Goal: Entertainment & Leisure: Browse casually

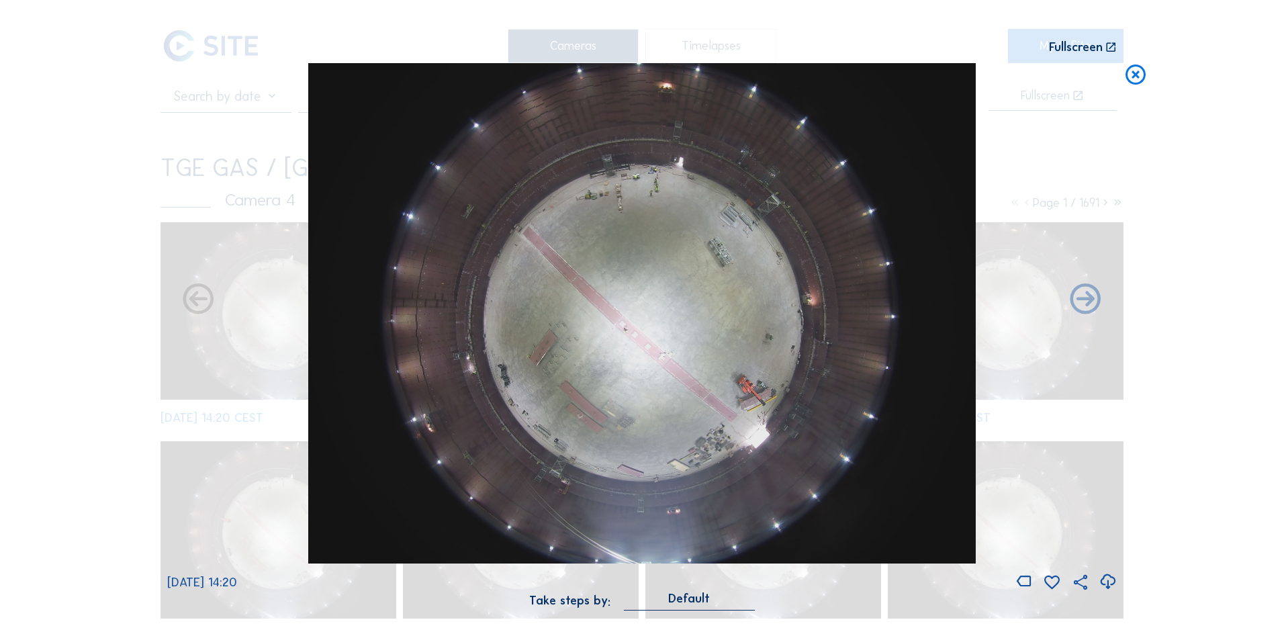
click at [1138, 80] on icon at bounding box center [1135, 75] width 24 height 25
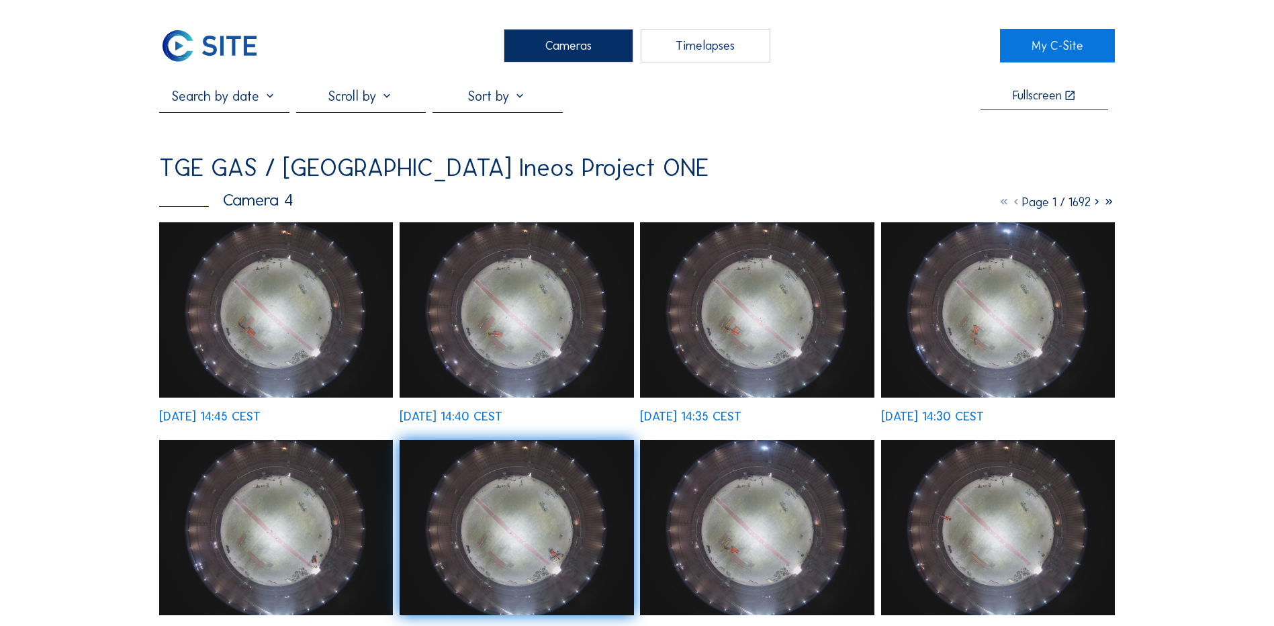
click at [561, 42] on div "Cameras" at bounding box center [569, 46] width 130 height 34
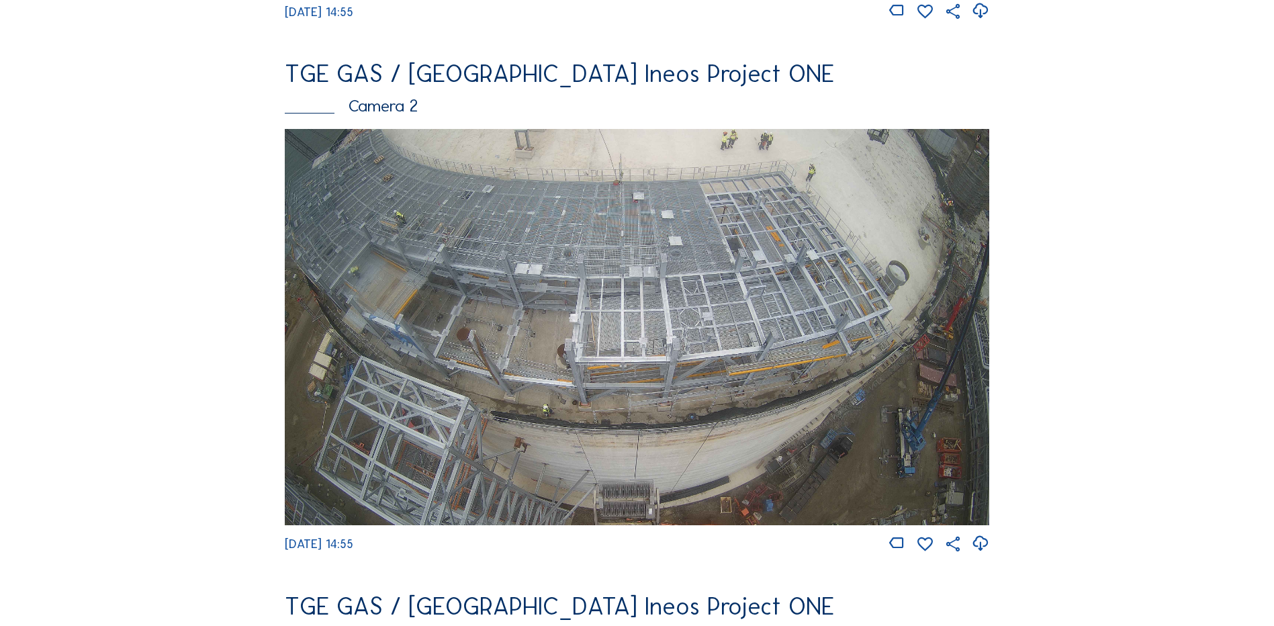
scroll to position [604, 0]
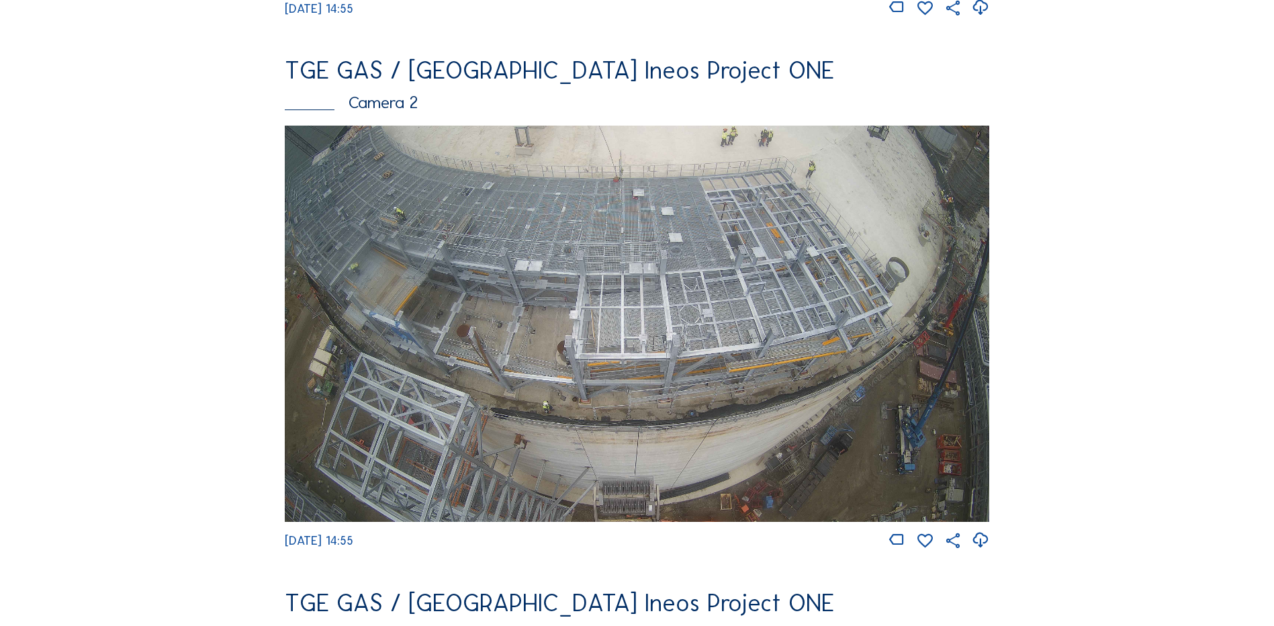
click at [747, 280] on img at bounding box center [637, 324] width 704 height 396
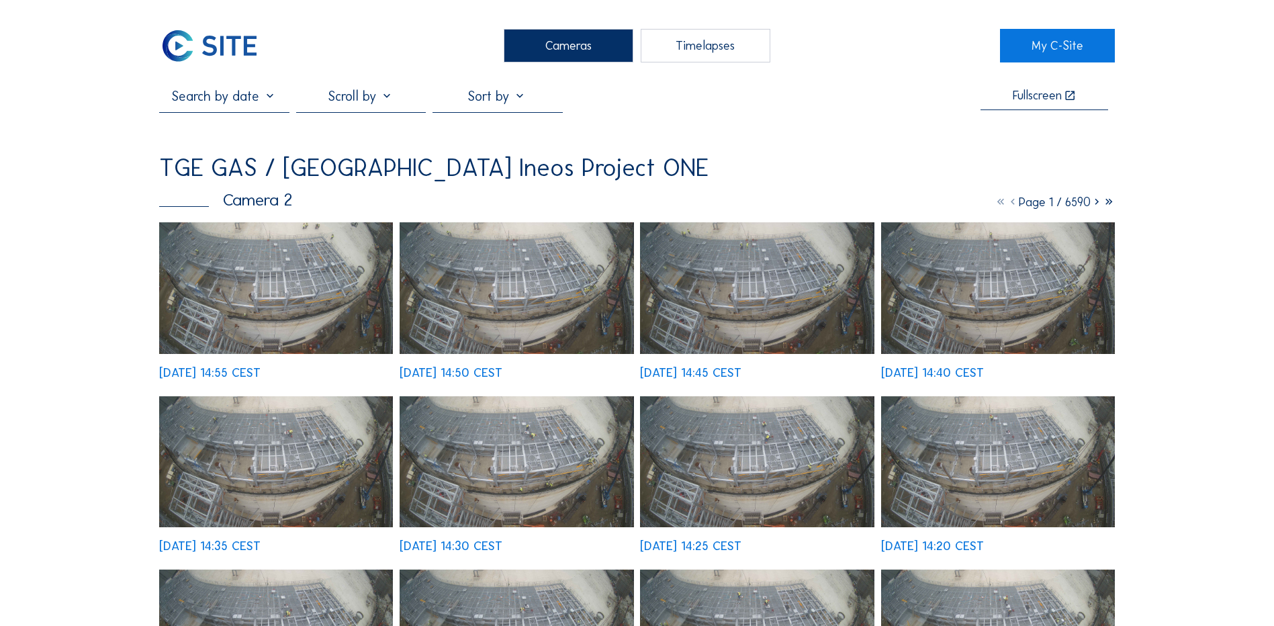
click at [301, 292] on img at bounding box center [276, 288] width 234 height 132
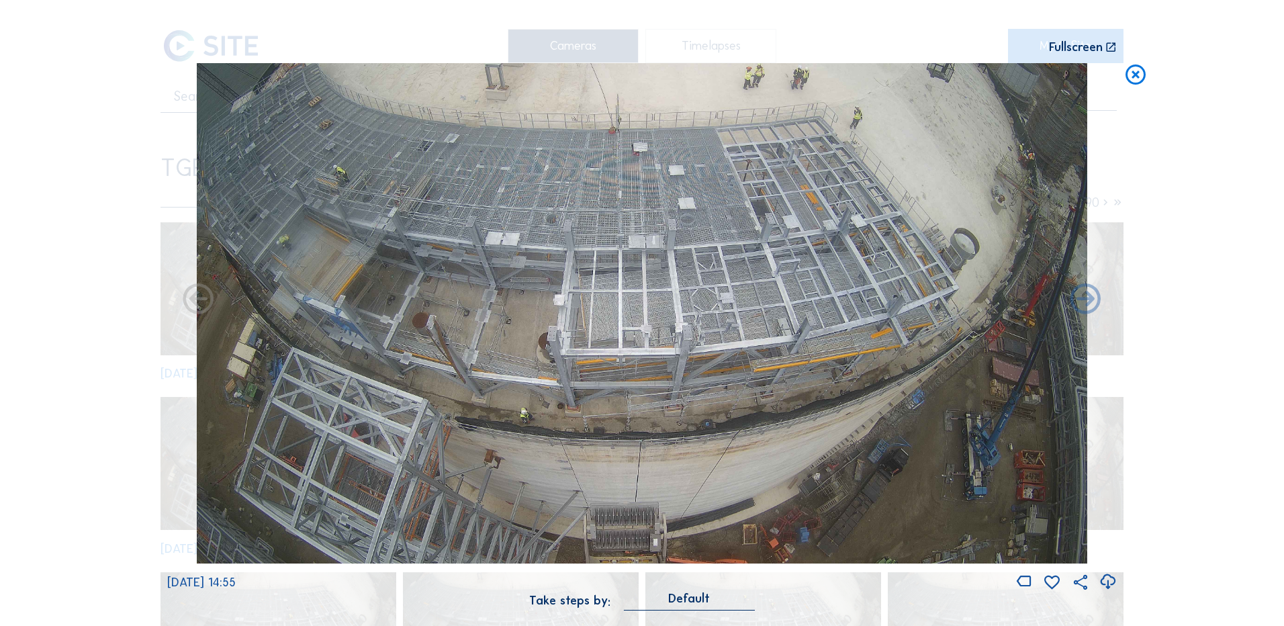
click at [1105, 583] on icon at bounding box center [1108, 582] width 18 height 22
click at [48, 395] on div "Scroll to travel through time | Press 'Alt' Button + Scroll to Zoom | Click and…" at bounding box center [642, 313] width 1284 height 626
click at [1138, 77] on icon at bounding box center [1135, 75] width 24 height 25
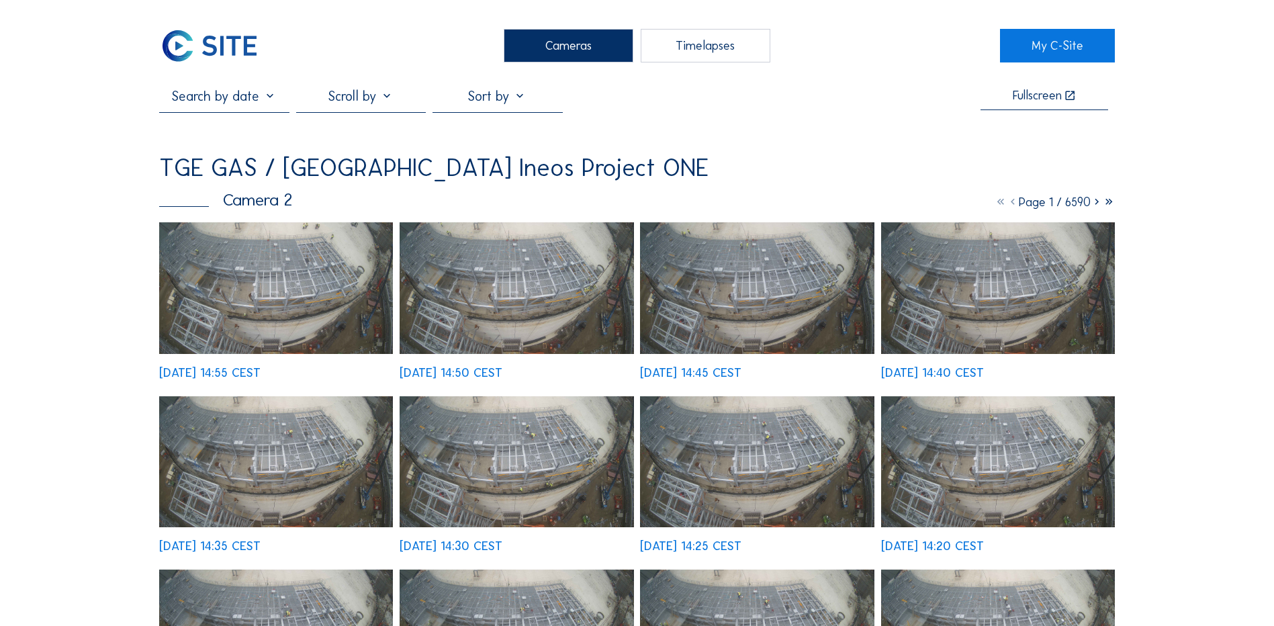
click at [593, 45] on div "Cameras" at bounding box center [569, 46] width 130 height 34
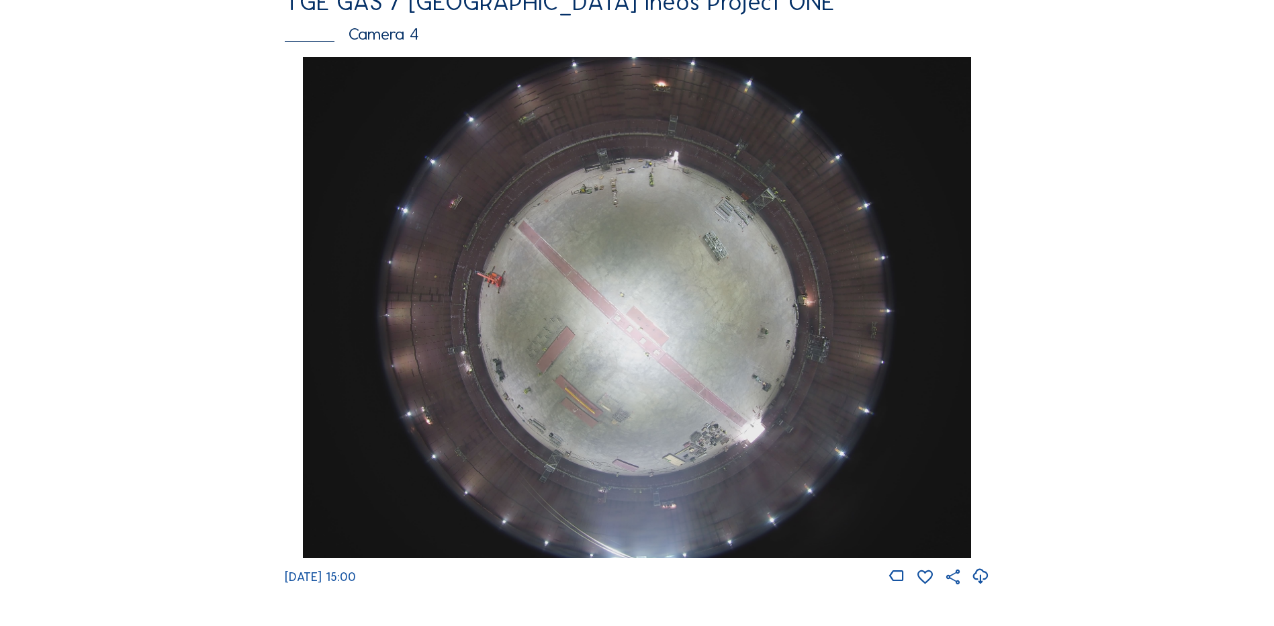
scroll to position [1209, 0]
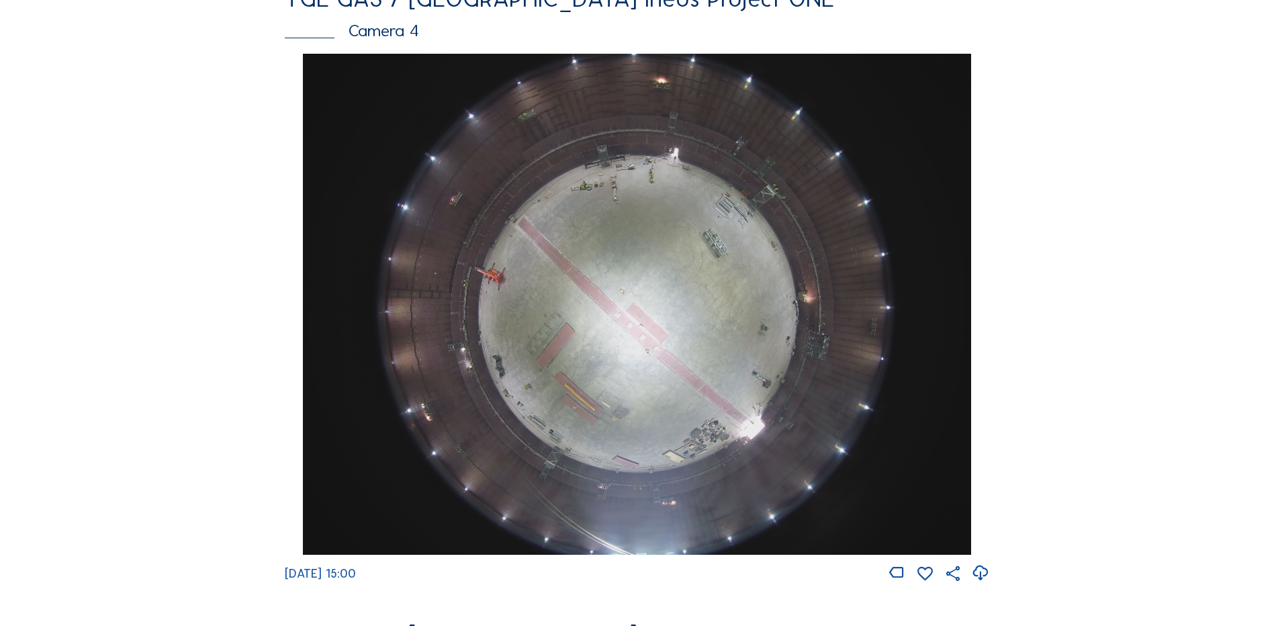
click at [649, 281] on img at bounding box center [636, 304] width 667 height 501
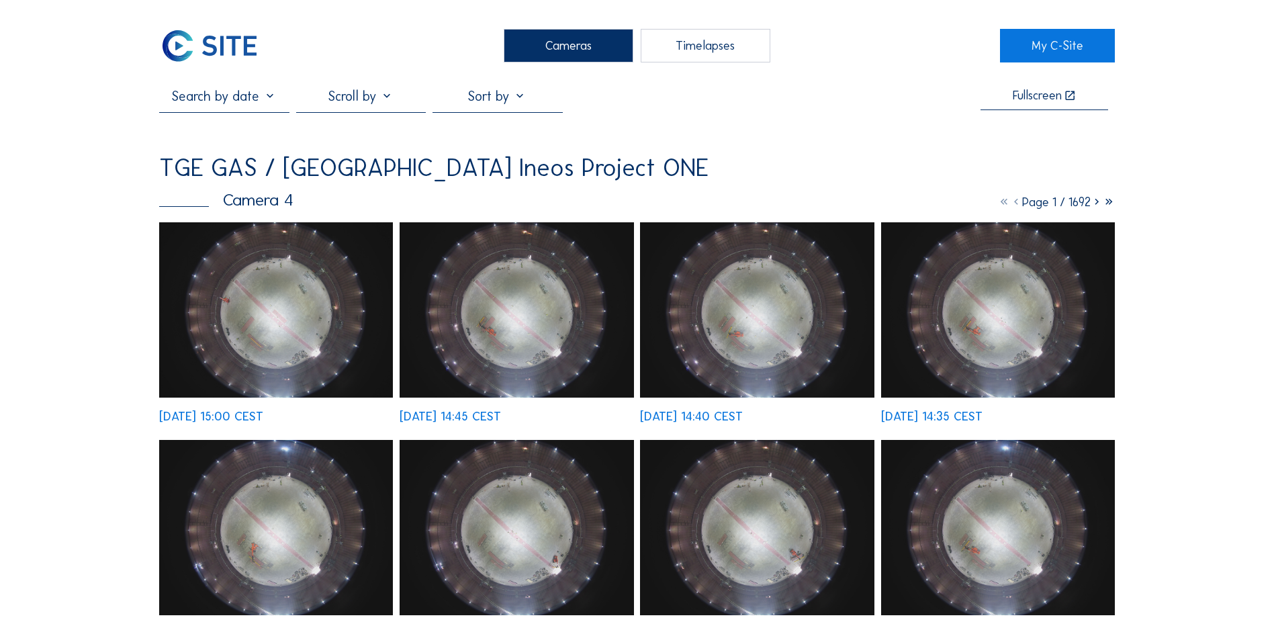
click at [296, 291] on img at bounding box center [276, 309] width 234 height 175
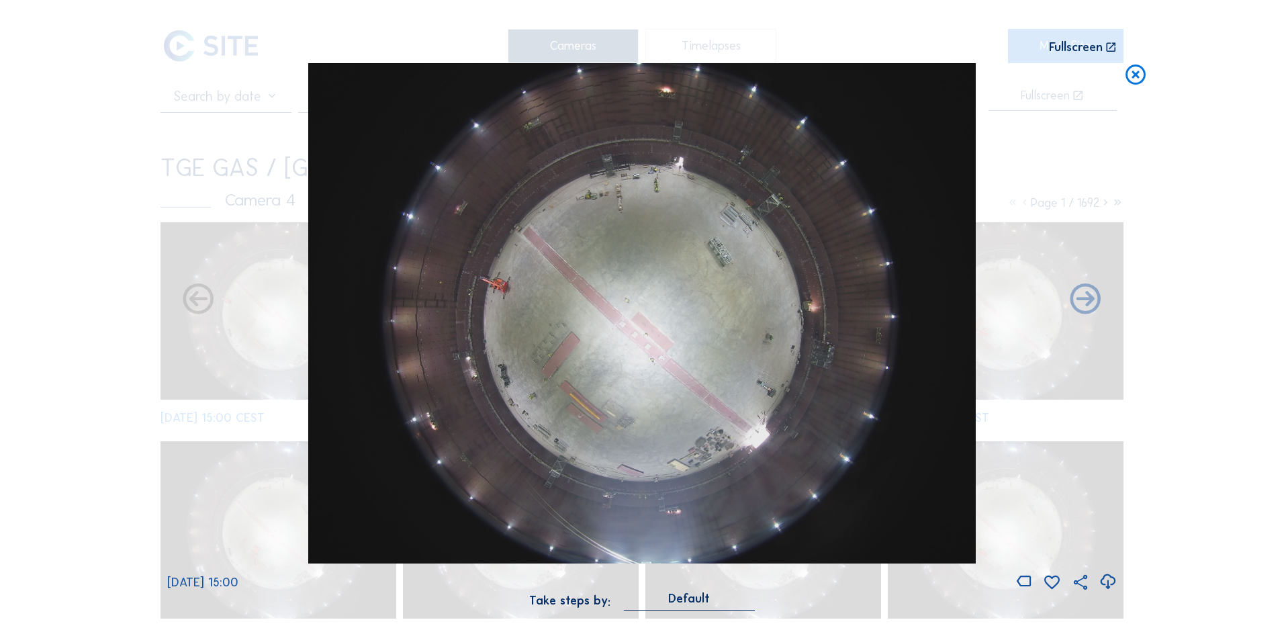
click at [1108, 582] on icon at bounding box center [1108, 582] width 18 height 22
